Goal: Task Accomplishment & Management: Use online tool/utility

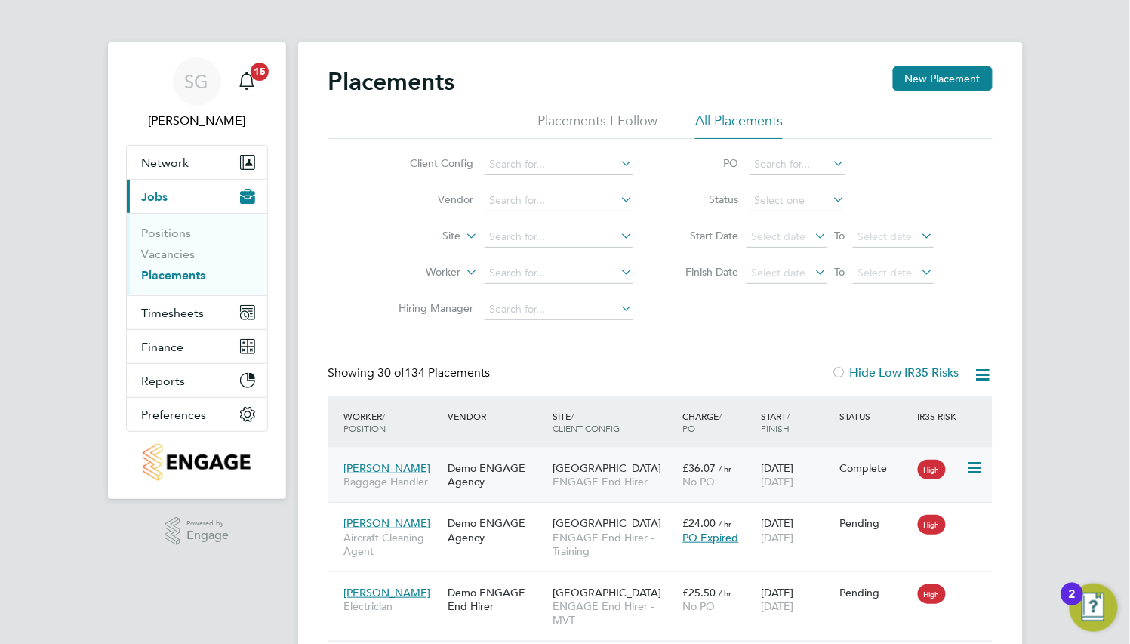
click at [575, 458] on div "[GEOGRAPHIC_DATA] ENGAGE [PERSON_NAME]" at bounding box center [614, 475] width 131 height 42
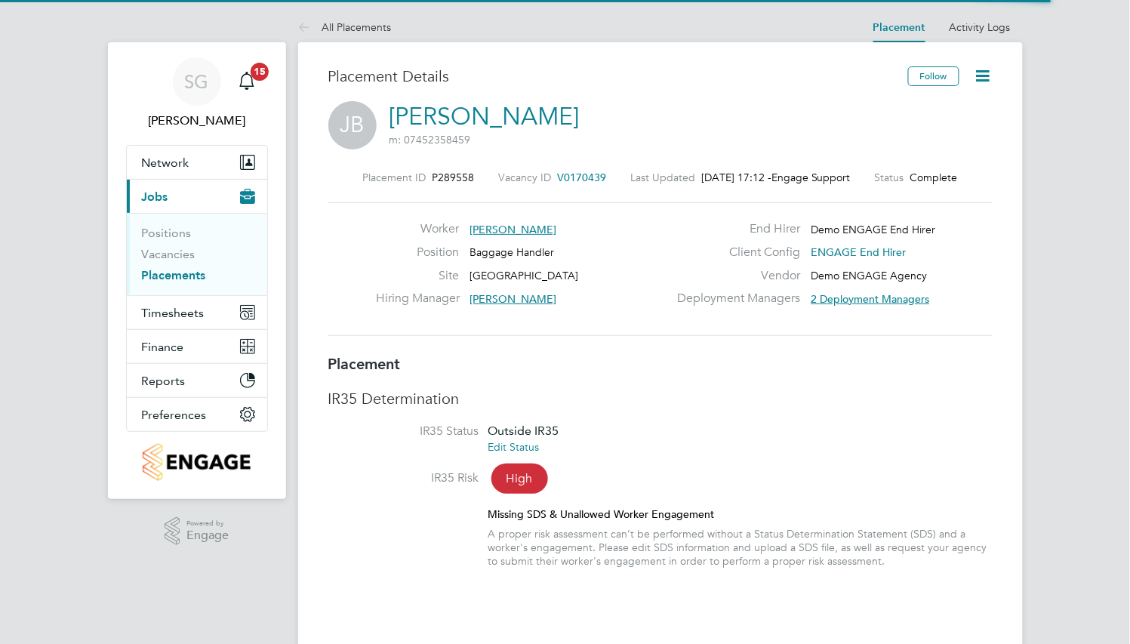
click at [975, 79] on icon at bounding box center [983, 75] width 19 height 19
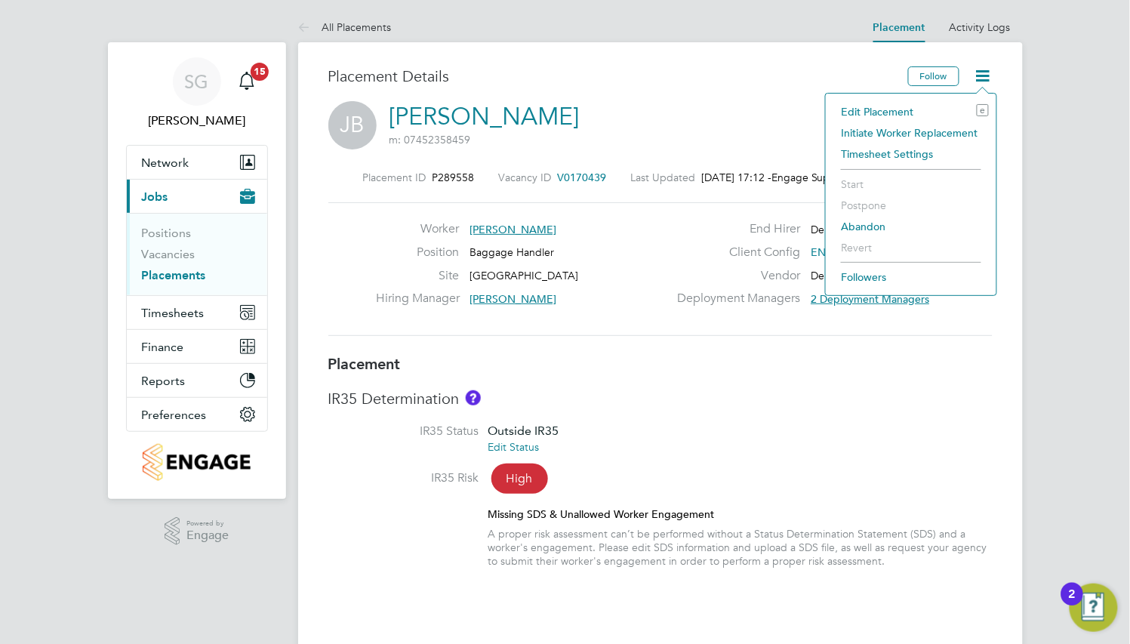
click at [887, 130] on li "Initiate Worker Replacement" at bounding box center [911, 132] width 156 height 21
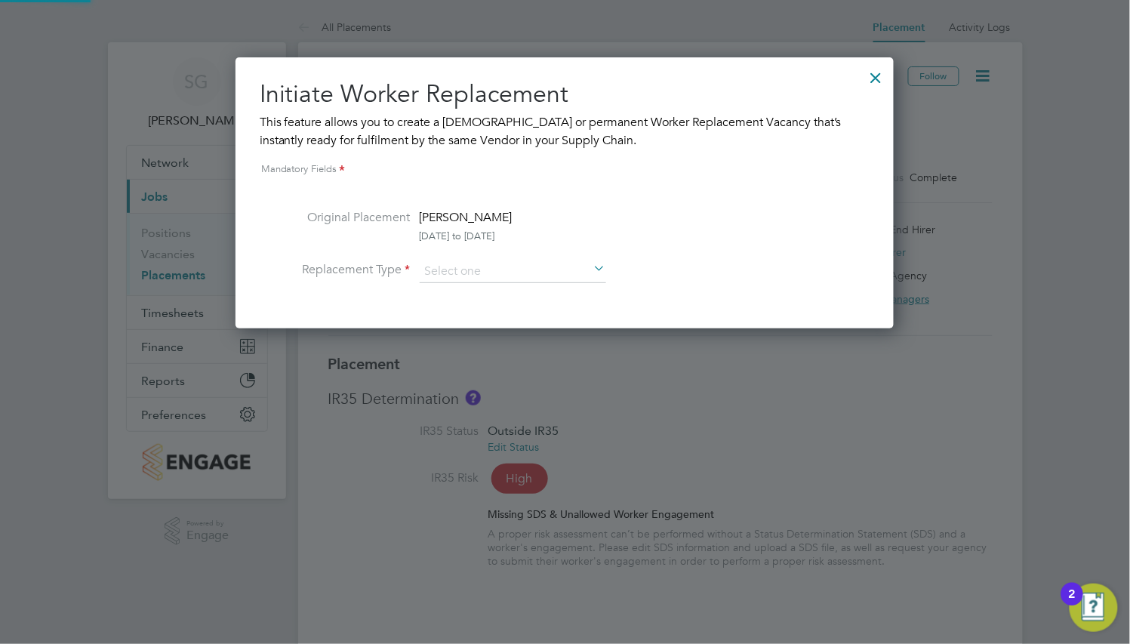
scroll to position [270, 658]
click at [496, 265] on input at bounding box center [513, 271] width 186 height 23
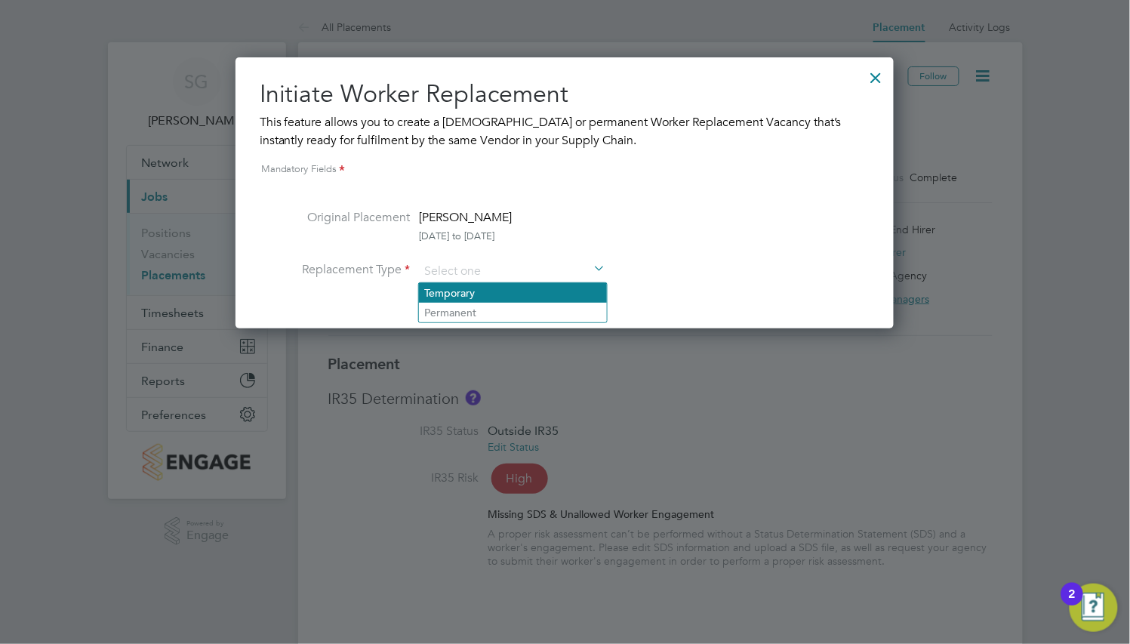
click at [500, 287] on li "Temporary" at bounding box center [513, 293] width 188 height 20
type input "Temporary"
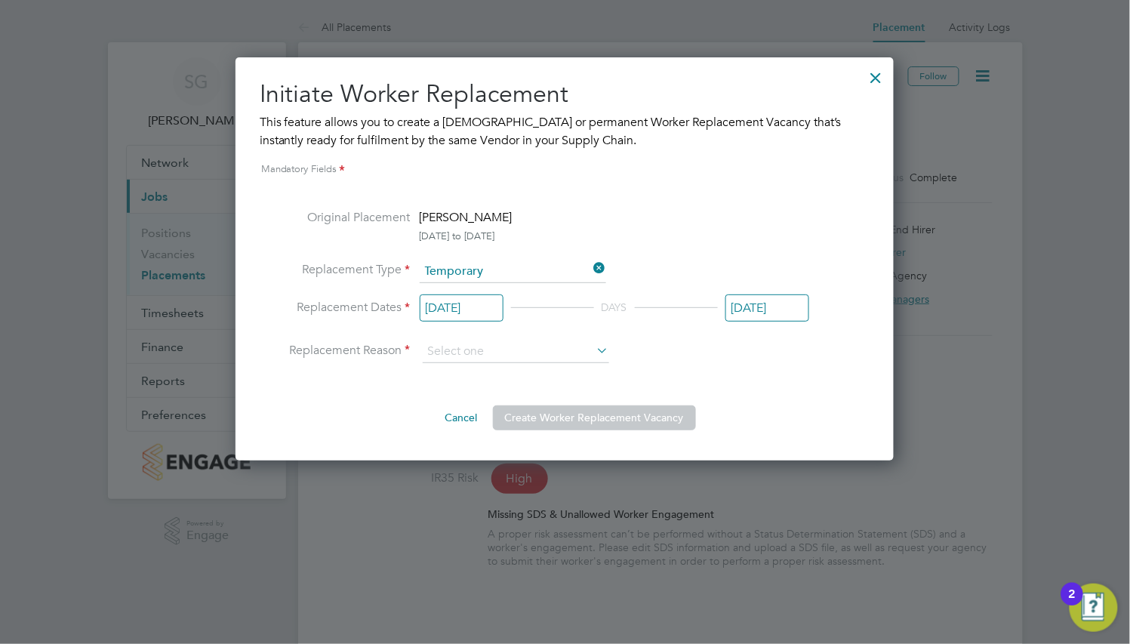
scroll to position [8, 7]
click at [874, 79] on div at bounding box center [876, 73] width 27 height 27
